Goal: Transaction & Acquisition: Purchase product/service

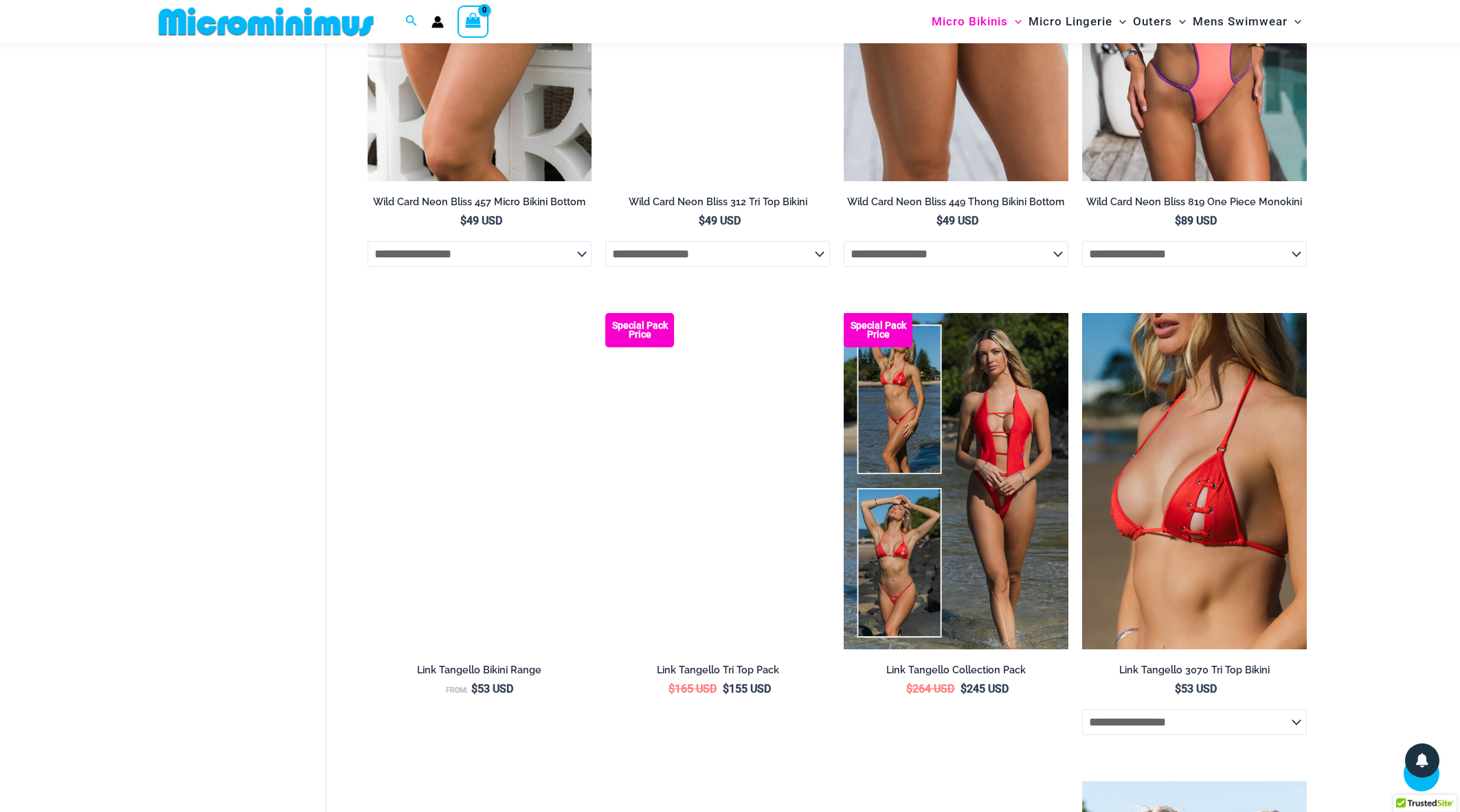
scroll to position [2468, 0]
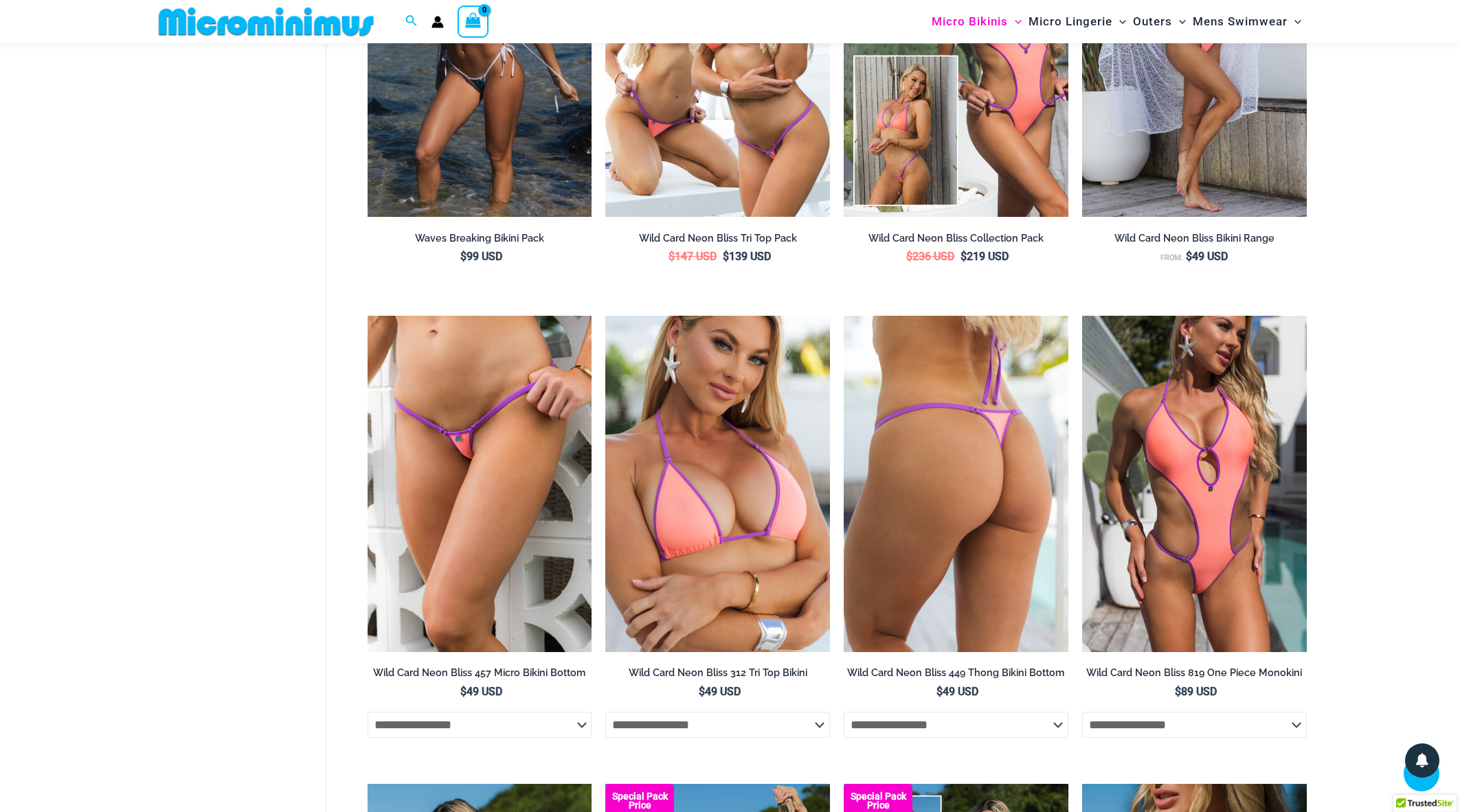
click at [891, 475] on img at bounding box center [956, 484] width 225 height 337
